Goal: Contribute content: Contribute content

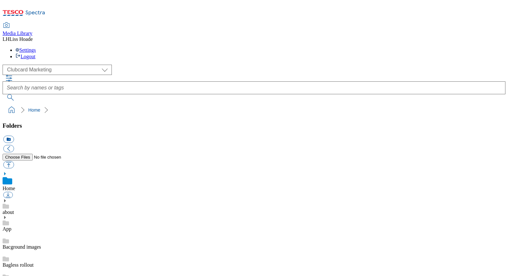
scroll to position [1, 0]
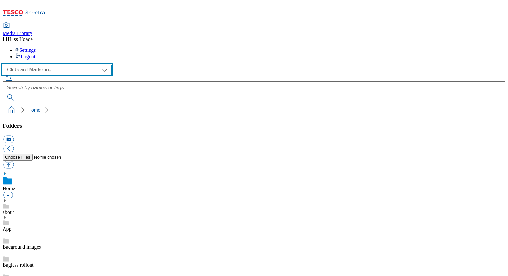
click at [61, 65] on select "Clubcard Marketing Dotcom [GEOGRAPHIC_DATA] GHS Marketing [GEOGRAPHIC_DATA] GHS…" at bounding box center [57, 70] width 109 height 10
select select "flare-ghs-mktg"
click at [4, 65] on select "Clubcard Marketing Dotcom [GEOGRAPHIC_DATA] GHS Marketing [GEOGRAPHIC_DATA] GHS…" at bounding box center [57, 70] width 109 height 10
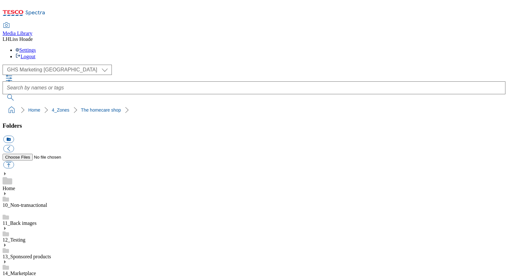
click at [14, 136] on button "icon_new_folder" at bounding box center [8, 139] width 11 height 7
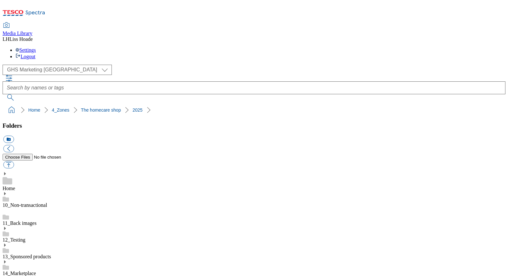
type input "2529"
click at [14, 161] on button "button" at bounding box center [8, 164] width 11 height 7
type input "C:\fakepath\2529-BLTHUMB-Bathroom-cleaning.jpg"
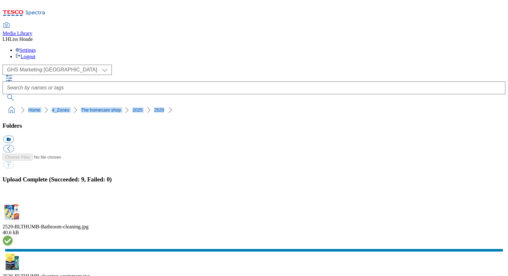
drag, startPoint x: 3, startPoint y: 58, endPoint x: 152, endPoint y: 57, distance: 149.0
click at [152, 104] on nav "Home 4_Zones The homecare shop 2025 2529" at bounding box center [254, 110] width 503 height 12
copy ol "Home 4_Zones The homecare shop 2025 2529"
click at [13, 196] on button "button" at bounding box center [8, 199] width 10 height 6
